Goal: Task Accomplishment & Management: Manage account settings

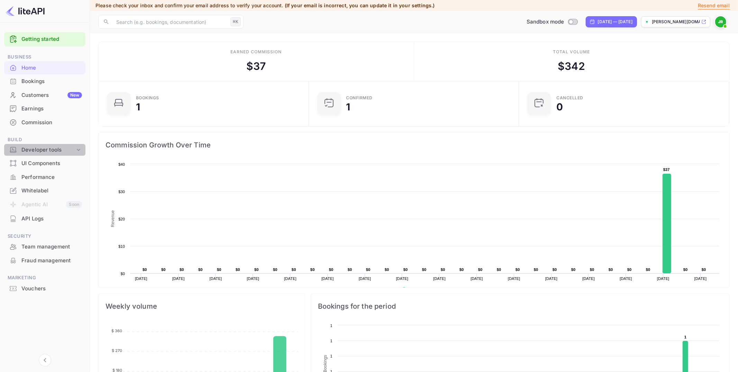
click at [38, 149] on div "Developer tools" at bounding box center [48, 150] width 54 height 8
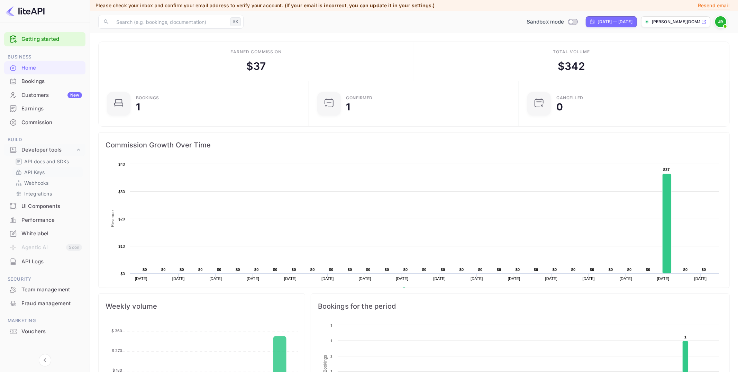
click at [44, 169] on p "API Keys" at bounding box center [34, 172] width 20 height 7
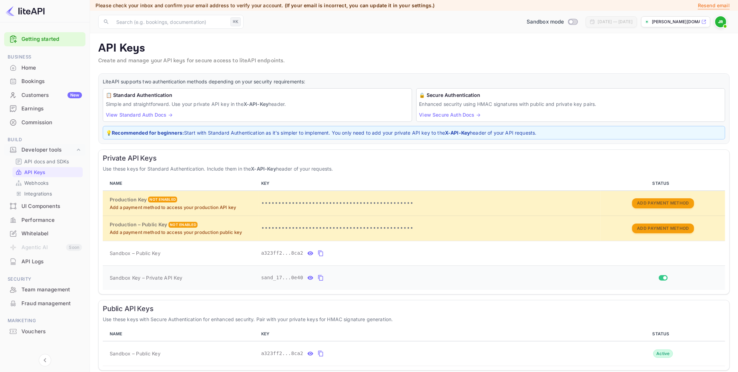
click at [321, 275] on icon "private api keys table" at bounding box center [320, 278] width 5 height 6
click at [56, 161] on p "API docs and SDKs" at bounding box center [46, 161] width 45 height 7
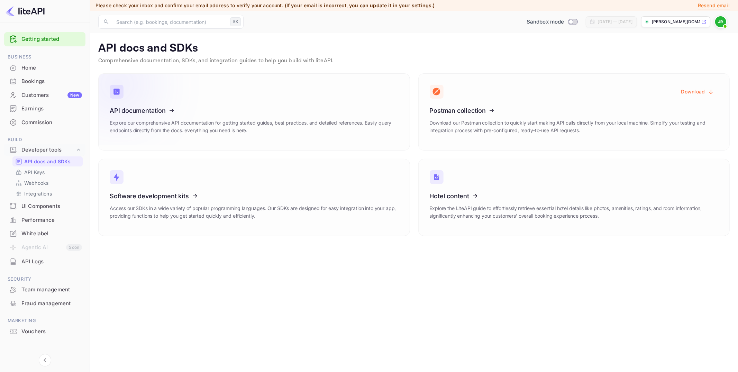
click at [154, 129] on icon at bounding box center [153, 109] width 108 height 71
click at [37, 120] on div "Commission" at bounding box center [51, 123] width 61 height 8
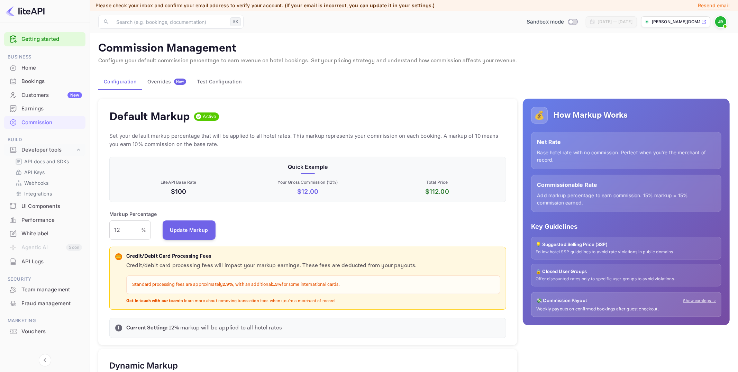
scroll to position [123, 397]
drag, startPoint x: 123, startPoint y: 231, endPoint x: 116, endPoint y: 231, distance: 6.9
click at [123, 231] on input "12" at bounding box center [125, 229] width 32 height 19
click at [92, 224] on main "Commission Management Configure your default commission percentage to earn reve…" at bounding box center [414, 367] width 648 height 668
click at [564, 20] on input "Switch to Production mode" at bounding box center [571, 21] width 14 height 4
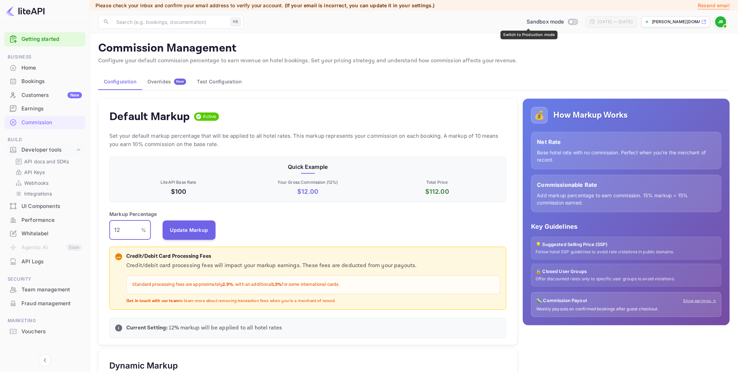
checkbox input "false"
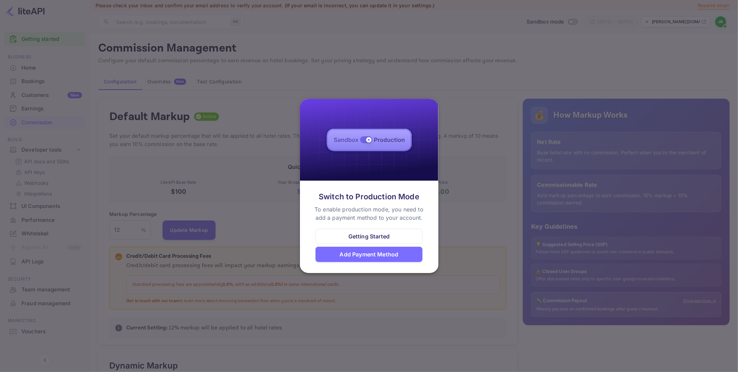
click at [369, 255] on div "Add Payment Method" at bounding box center [369, 254] width 59 height 8
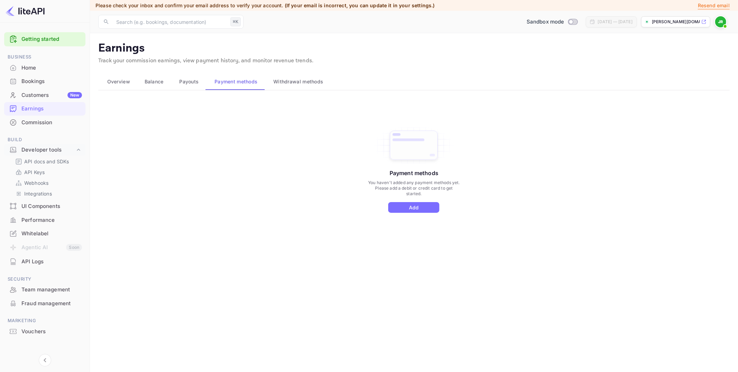
click at [40, 125] on div "Commission" at bounding box center [51, 123] width 61 height 8
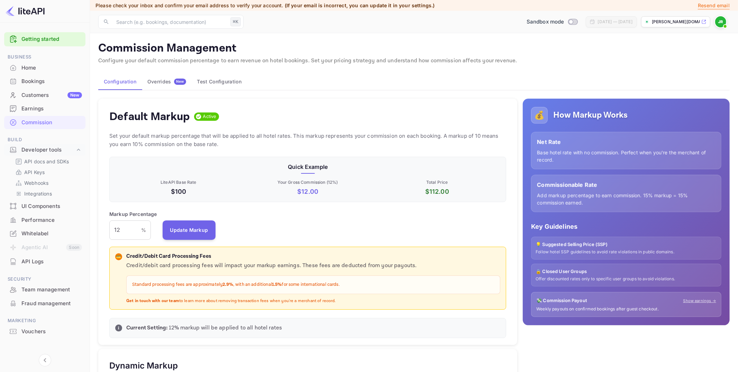
scroll to position [123, 397]
drag, startPoint x: 130, startPoint y: 226, endPoint x: 96, endPoint y: 225, distance: 34.3
click at [109, 229] on div "Default Markup Active Set your default markup percentage that will be applied t…" at bounding box center [307, 222] width 419 height 247
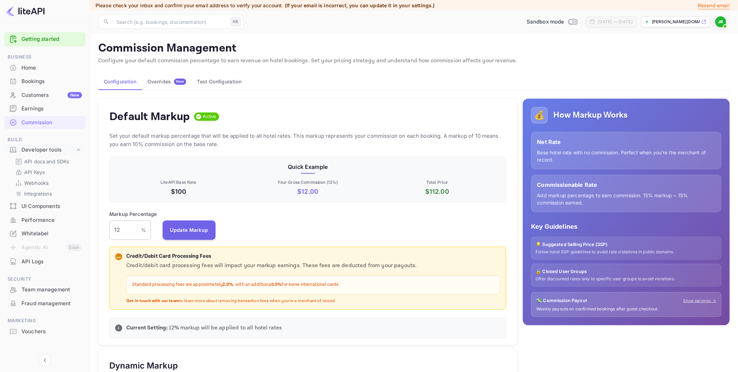
click at [123, 229] on input "12" at bounding box center [125, 229] width 32 height 19
click at [104, 228] on div "Default Markup Active Set your default markup percentage that will be applied t…" at bounding box center [307, 222] width 419 height 247
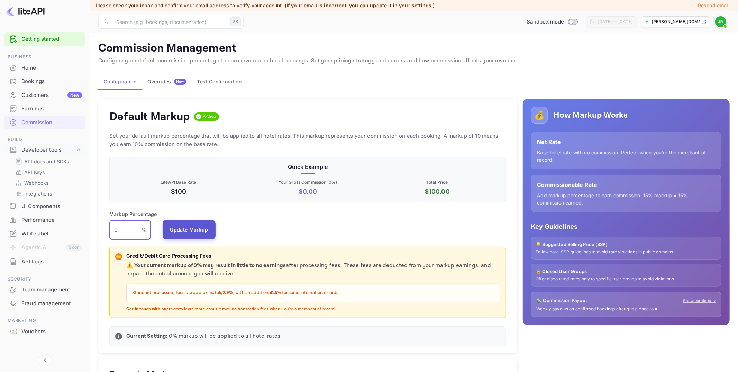
type input "0"
click at [196, 228] on button "Update Markup" at bounding box center [189, 229] width 53 height 19
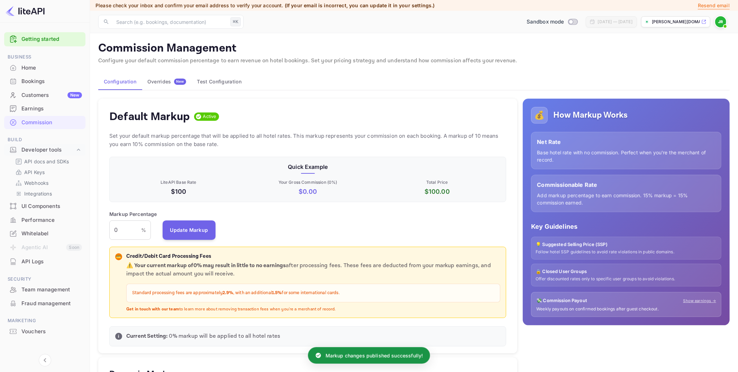
click at [35, 107] on div "Earnings" at bounding box center [51, 109] width 61 height 8
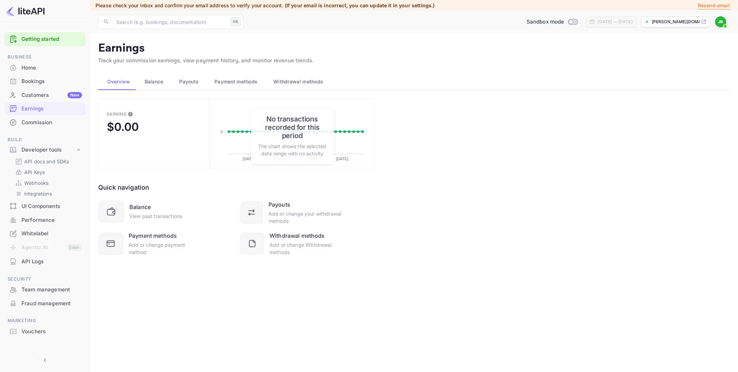
click at [568, 19] on span "Switch to Production mode" at bounding box center [573, 22] width 10 height 6
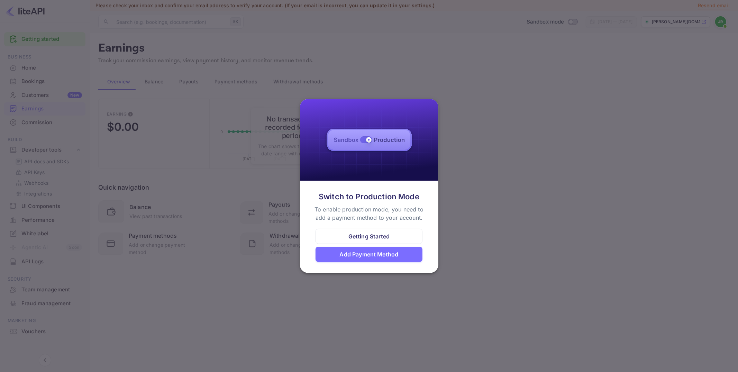
click at [359, 257] on div "Add Payment Method" at bounding box center [369, 254] width 59 height 8
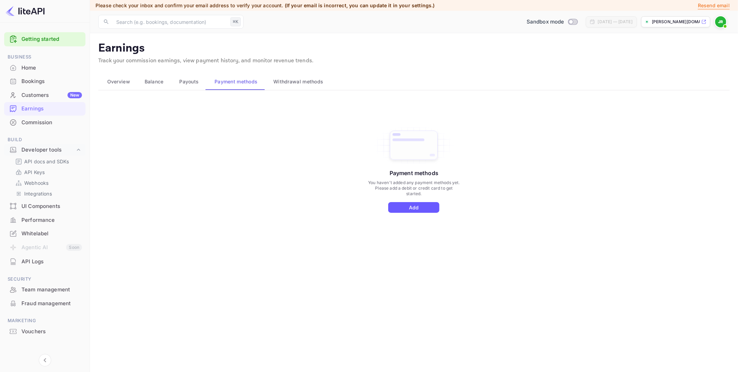
click at [419, 206] on button "Add" at bounding box center [413, 207] width 51 height 11
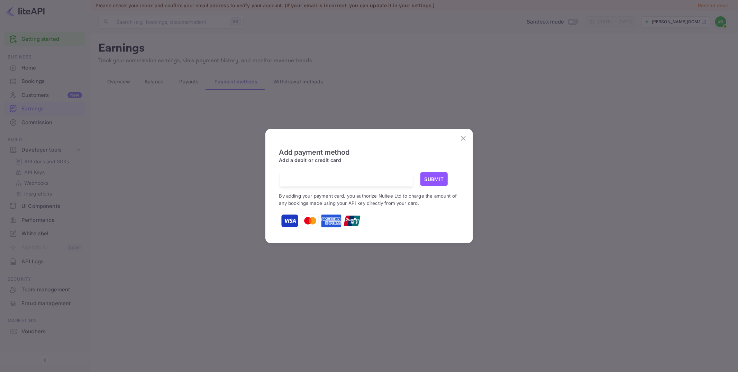
click at [462, 135] on icon "close" at bounding box center [463, 138] width 8 height 8
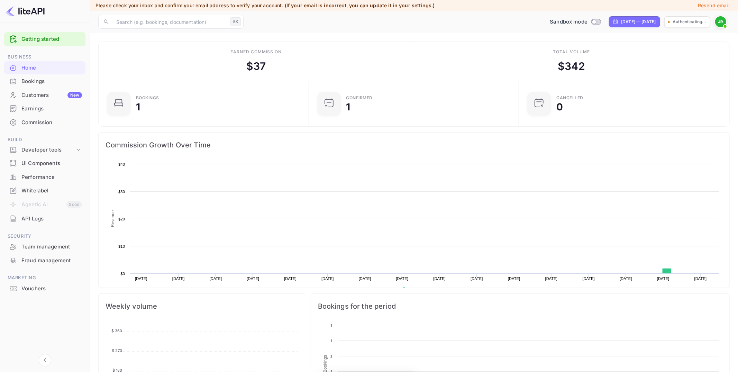
scroll to position [112, 206]
click at [726, 22] on img at bounding box center [720, 21] width 11 height 11
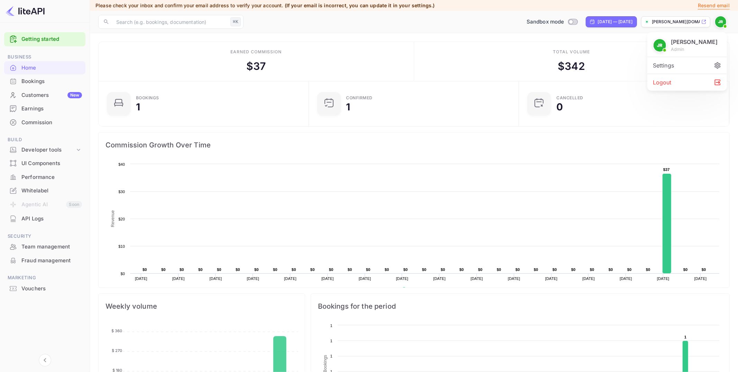
drag, startPoint x: 683, startPoint y: 79, endPoint x: 679, endPoint y: 79, distance: 4.2
click at [683, 79] on div "Logout" at bounding box center [687, 82] width 80 height 17
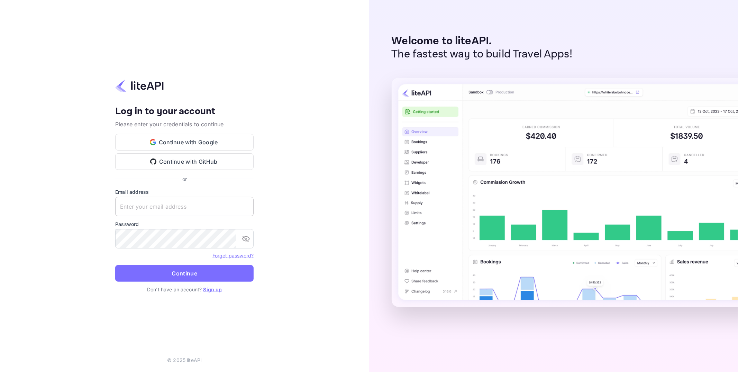
type input "[PERSON_NAME][EMAIL_ADDRESS][DOMAIN_NAME]"
click at [169, 206] on input "[PERSON_NAME][EMAIL_ADDRESS][DOMAIN_NAME]" at bounding box center [184, 206] width 138 height 19
click at [181, 270] on button "Continue" at bounding box center [184, 273] width 138 height 17
